Goal: Check status: Check status

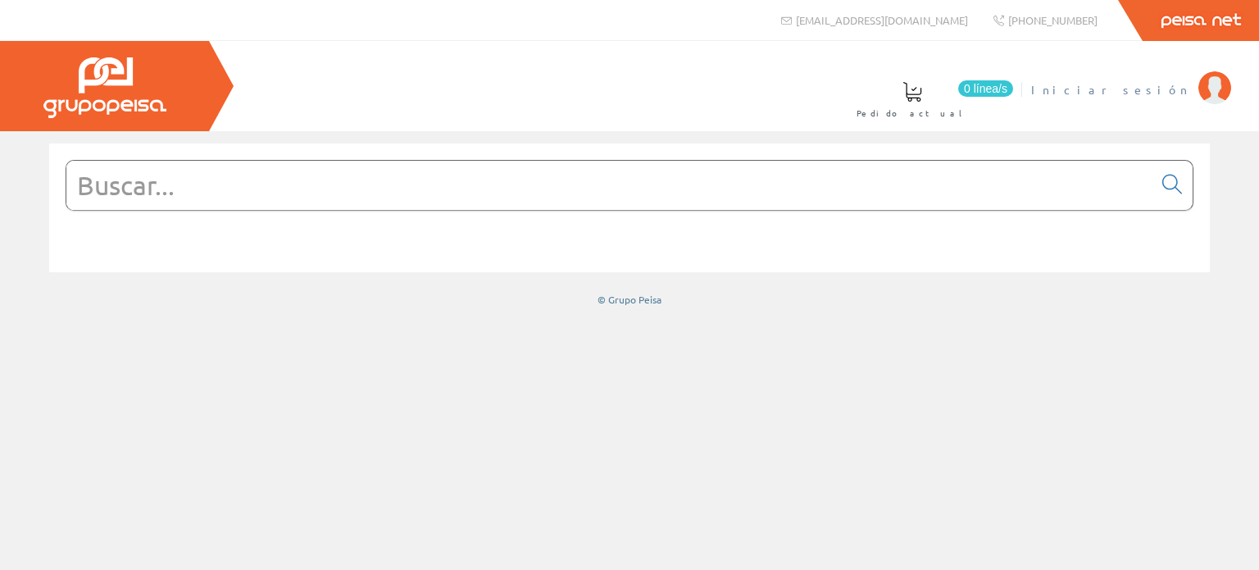
click at [1161, 87] on span "Iniciar sesión" at bounding box center [1110, 89] width 159 height 16
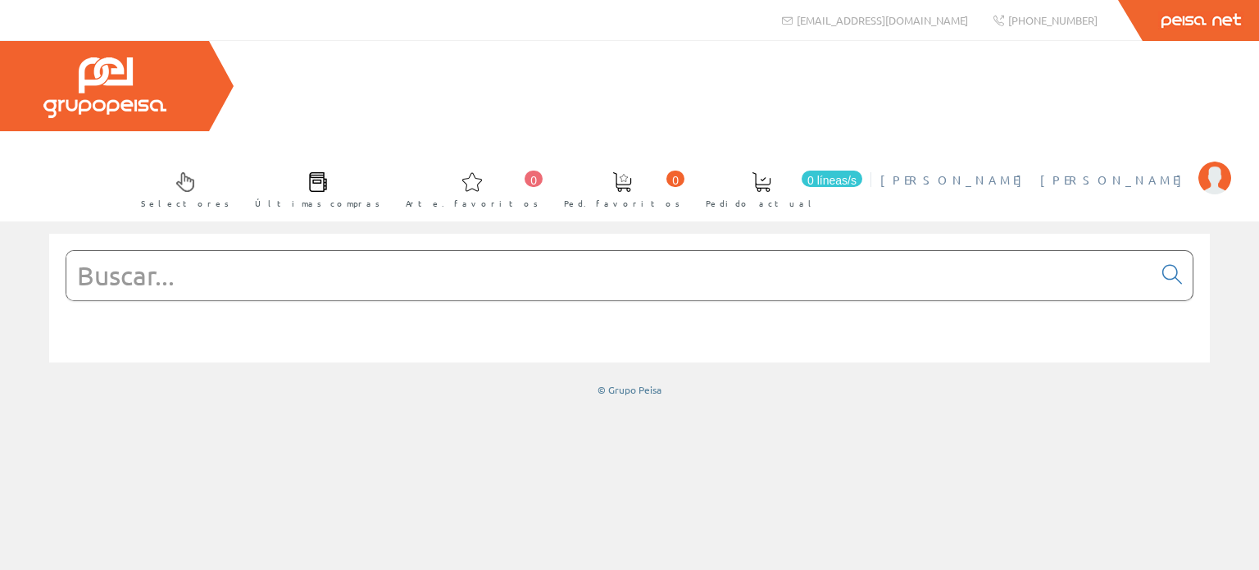
click at [1110, 172] on font "[PERSON_NAME] [PERSON_NAME]" at bounding box center [1035, 179] width 310 height 15
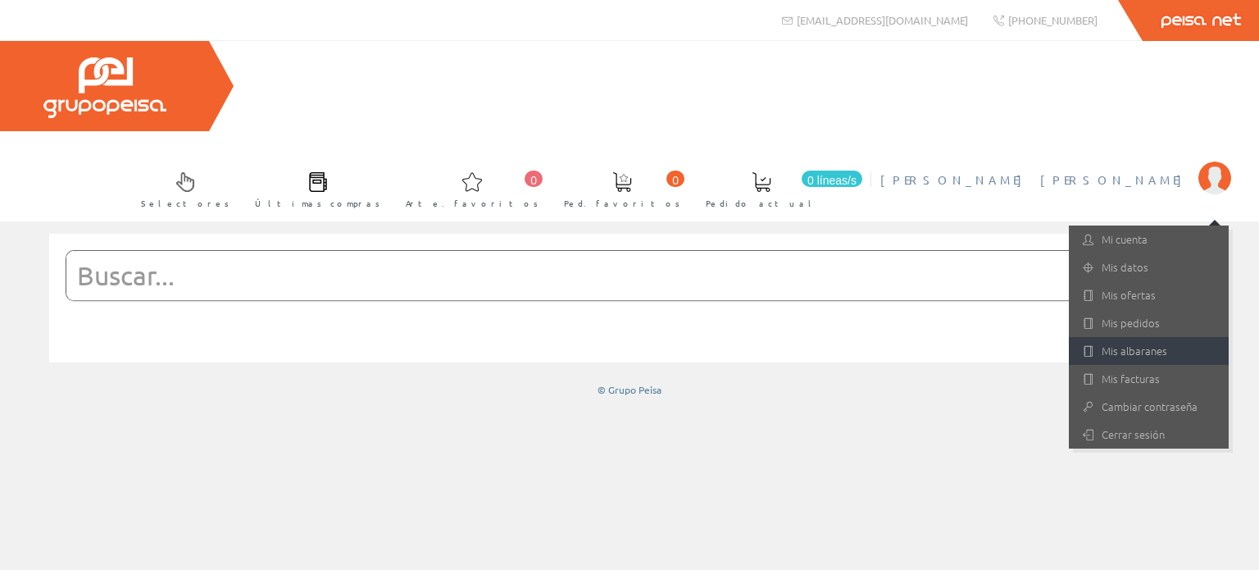
click at [1131, 337] on link "Mis albaranes" at bounding box center [1149, 351] width 160 height 28
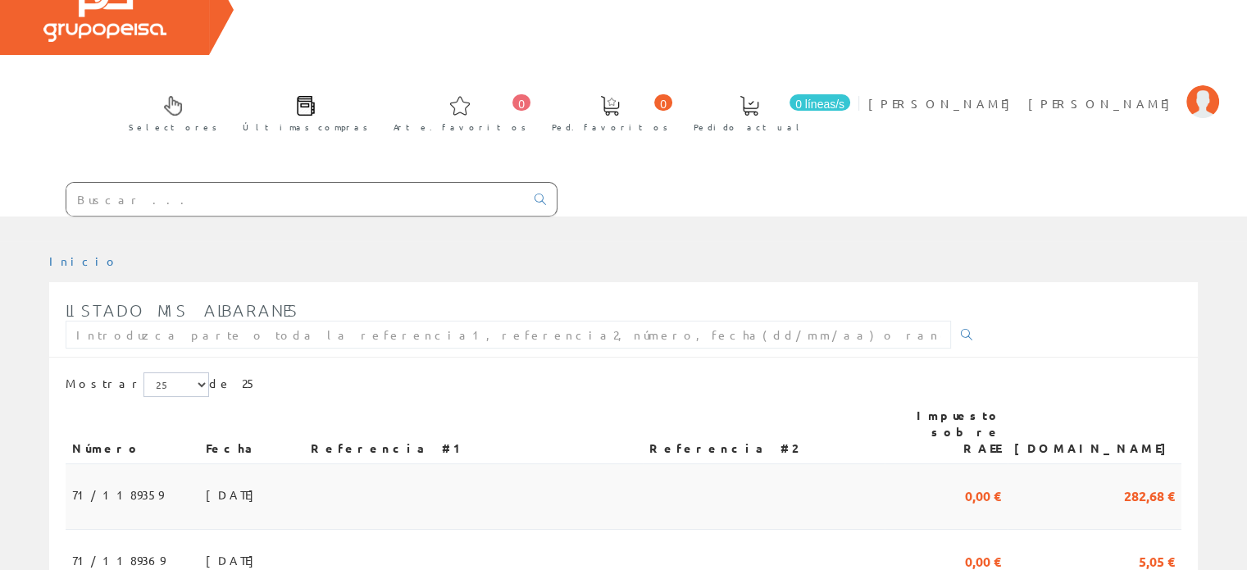
scroll to position [246, 0]
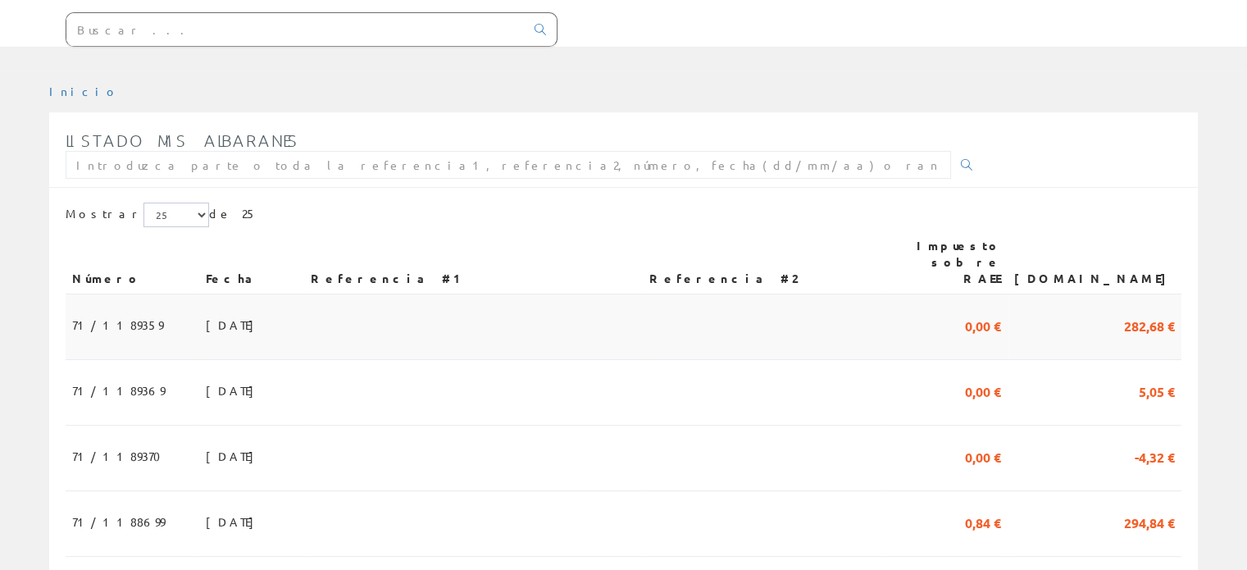
click at [304, 294] on td "[DATE]" at bounding box center [251, 327] width 105 height 66
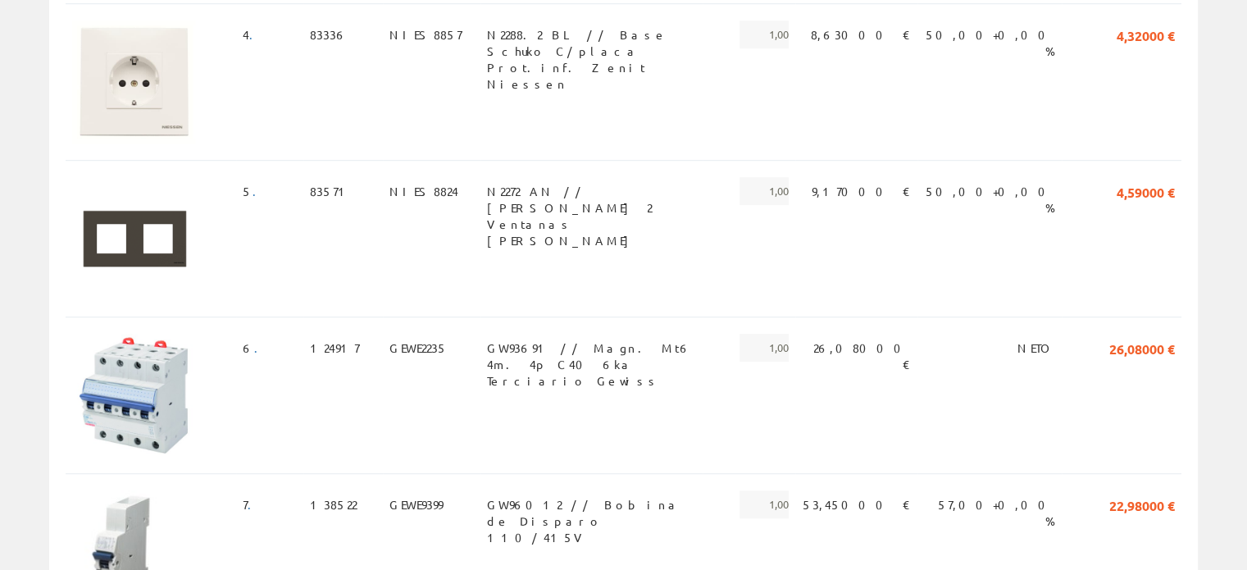
scroll to position [1065, 0]
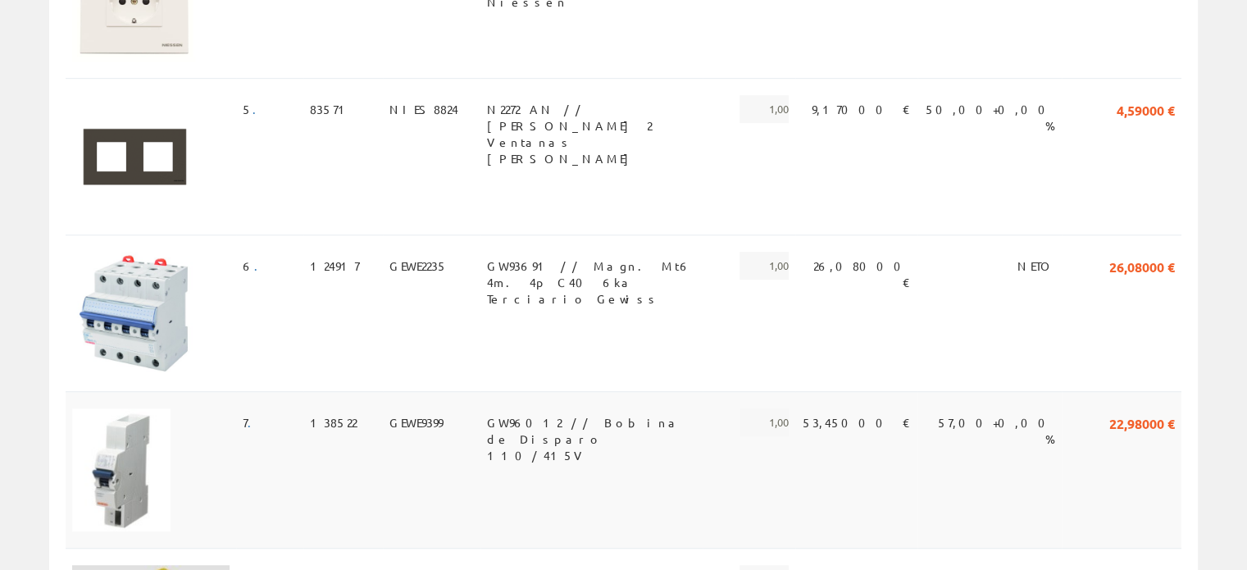
click at [487, 415] on font "GW96012 // Bobina de Disparo 110/415V" at bounding box center [584, 439] width 194 height 48
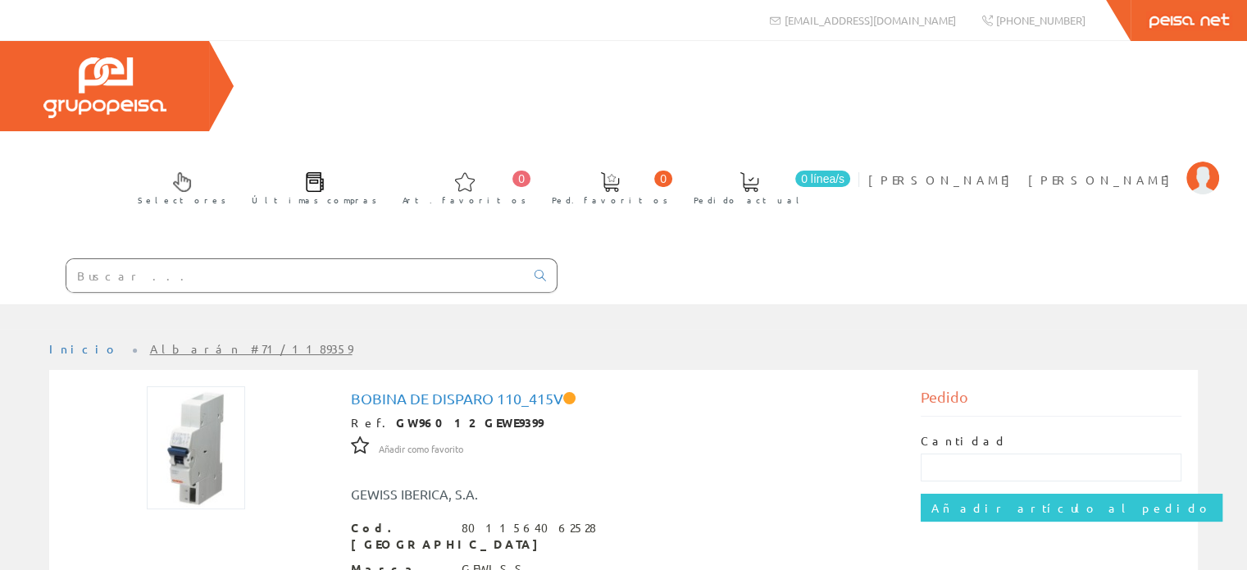
click at [414, 390] on h1 "Bobina de Disparo 110_415V" at bounding box center [624, 398] width 546 height 16
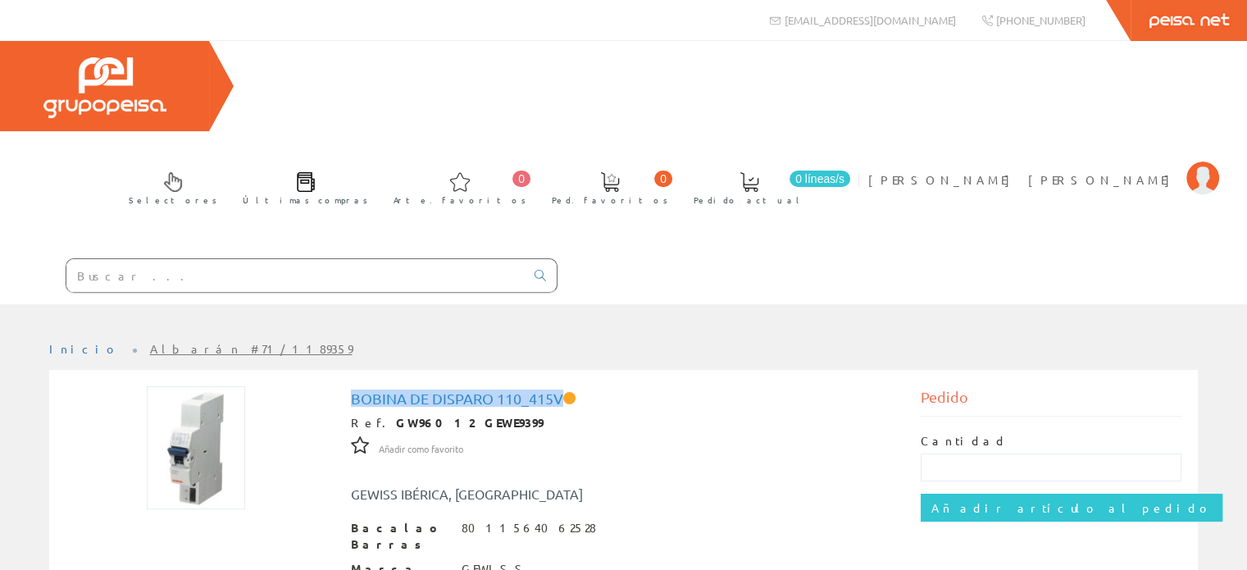
drag, startPoint x: 352, startPoint y: 304, endPoint x: 564, endPoint y: 301, distance: 211.5
click at [563, 389] on font "Bobina de Disparo 110_415V" at bounding box center [457, 397] width 212 height 17
copy font "Bobina de Disparo 110_415V"
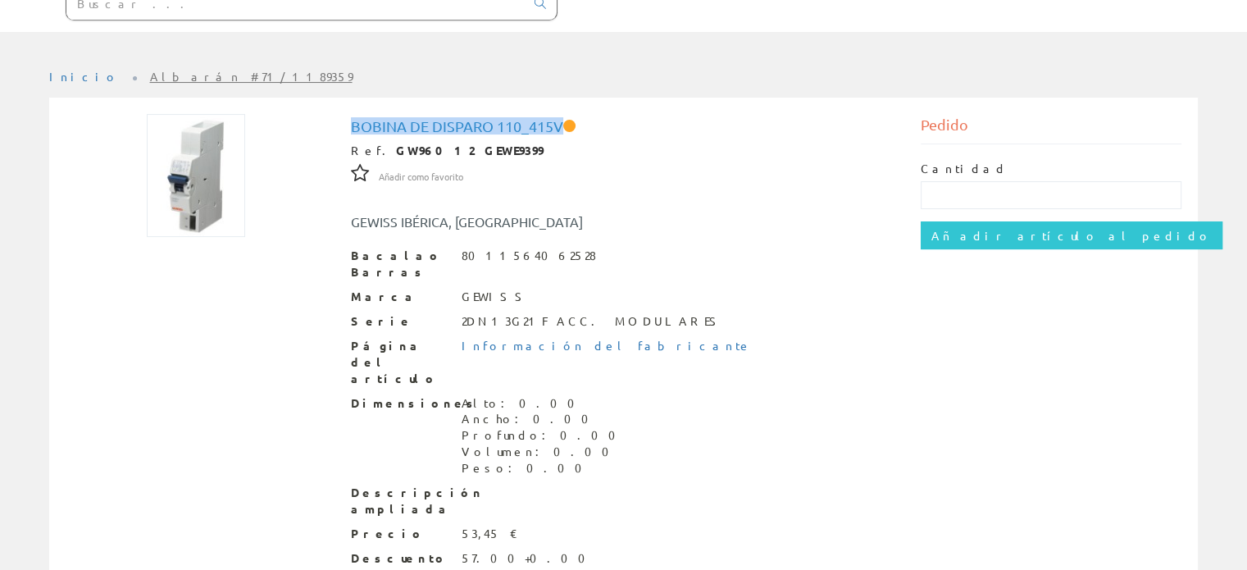
scroll to position [280, 0]
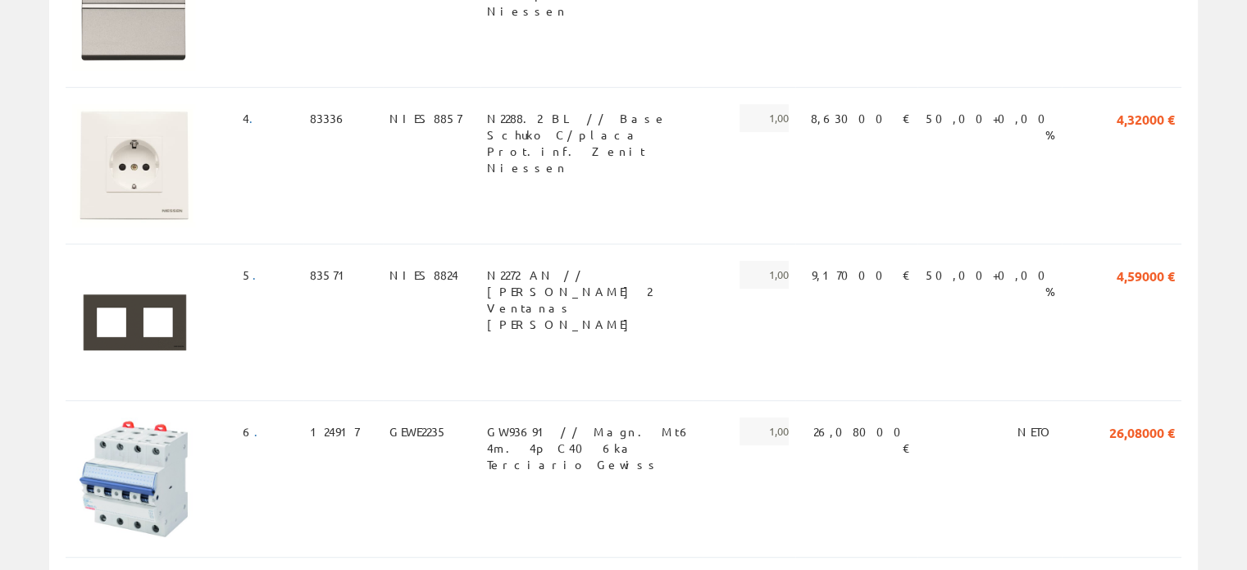
scroll to position [820, 0]
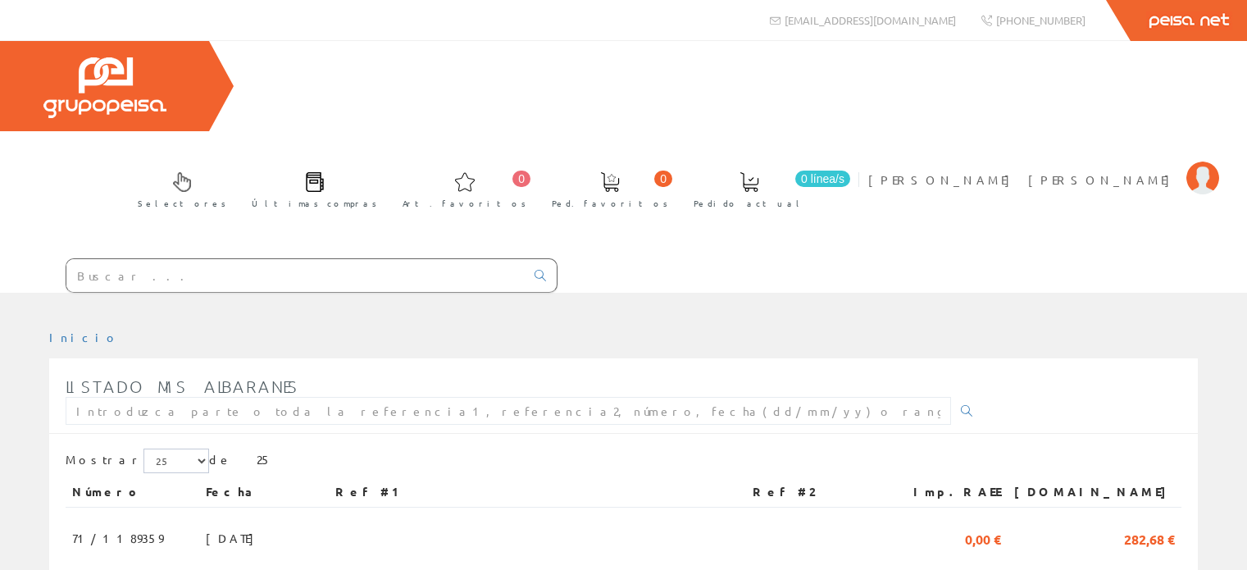
scroll to position [246, 0]
